Goal: Navigation & Orientation: Find specific page/section

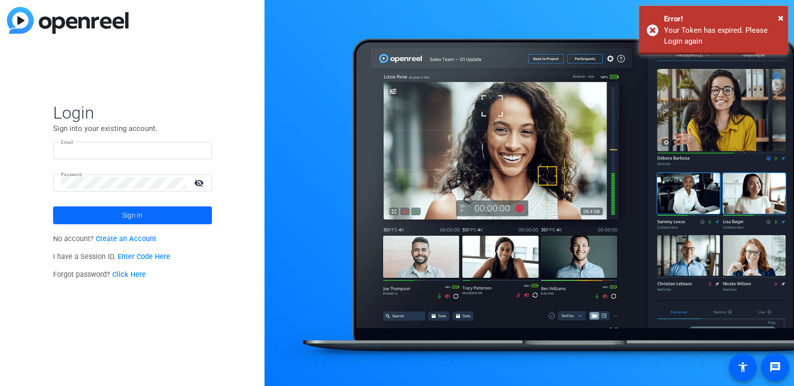
type input "[PERSON_NAME][EMAIL_ADDRESS][PERSON_NAME][DOMAIN_NAME]"
click at [150, 215] on span at bounding box center [132, 215] width 159 height 24
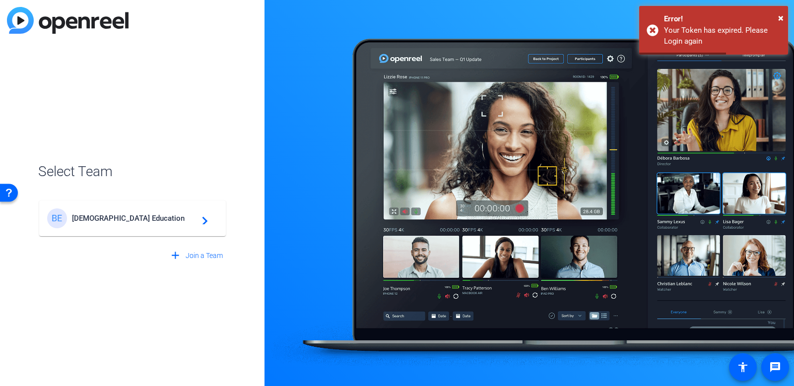
click at [153, 219] on span "[DEMOGRAPHIC_DATA] Education" at bounding box center [134, 218] width 124 height 9
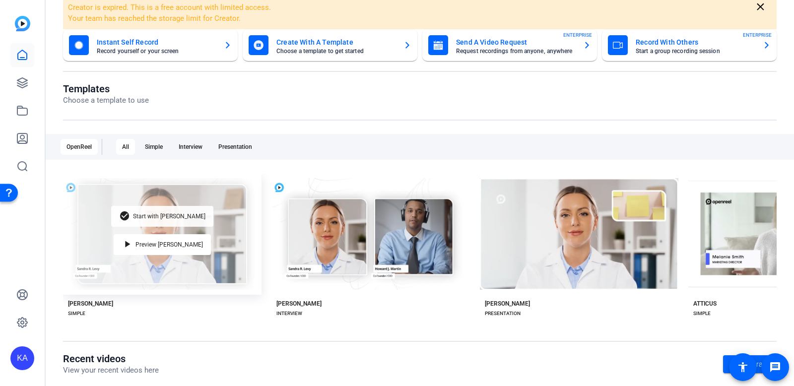
scroll to position [49, 0]
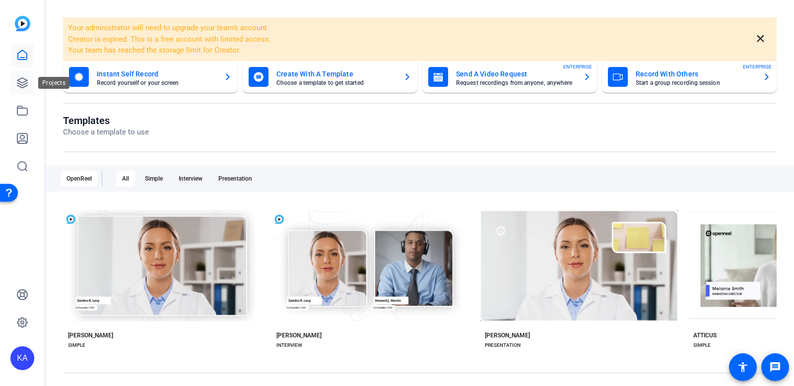
click at [21, 93] on link at bounding box center [22, 83] width 24 height 24
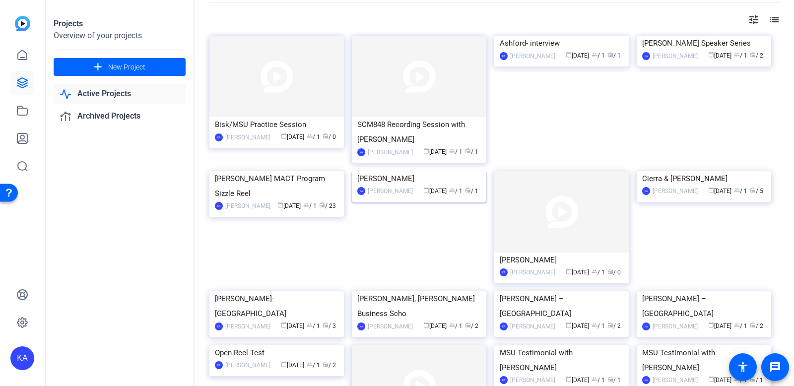
scroll to position [49, 0]
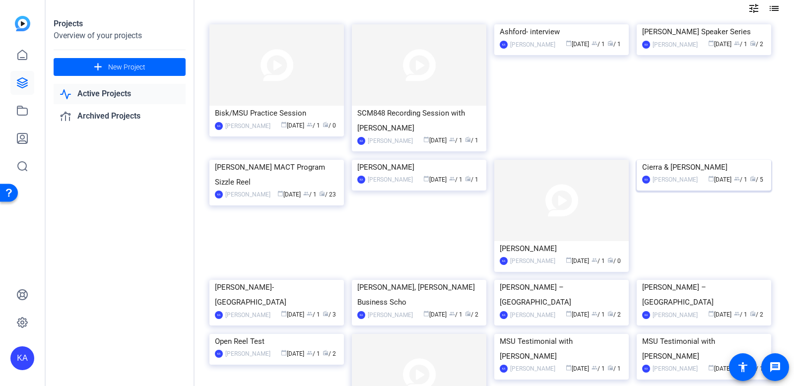
click at [663, 175] on div "Cierra & [PERSON_NAME]" at bounding box center [704, 167] width 124 height 15
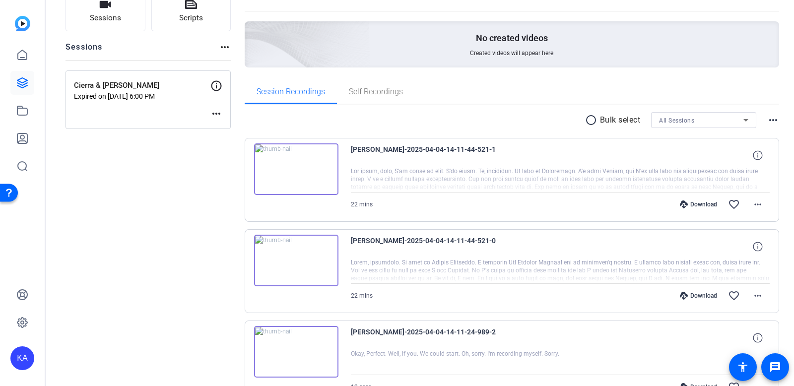
scroll to position [77, 0]
